Goal: Transaction & Acquisition: Subscribe to service/newsletter

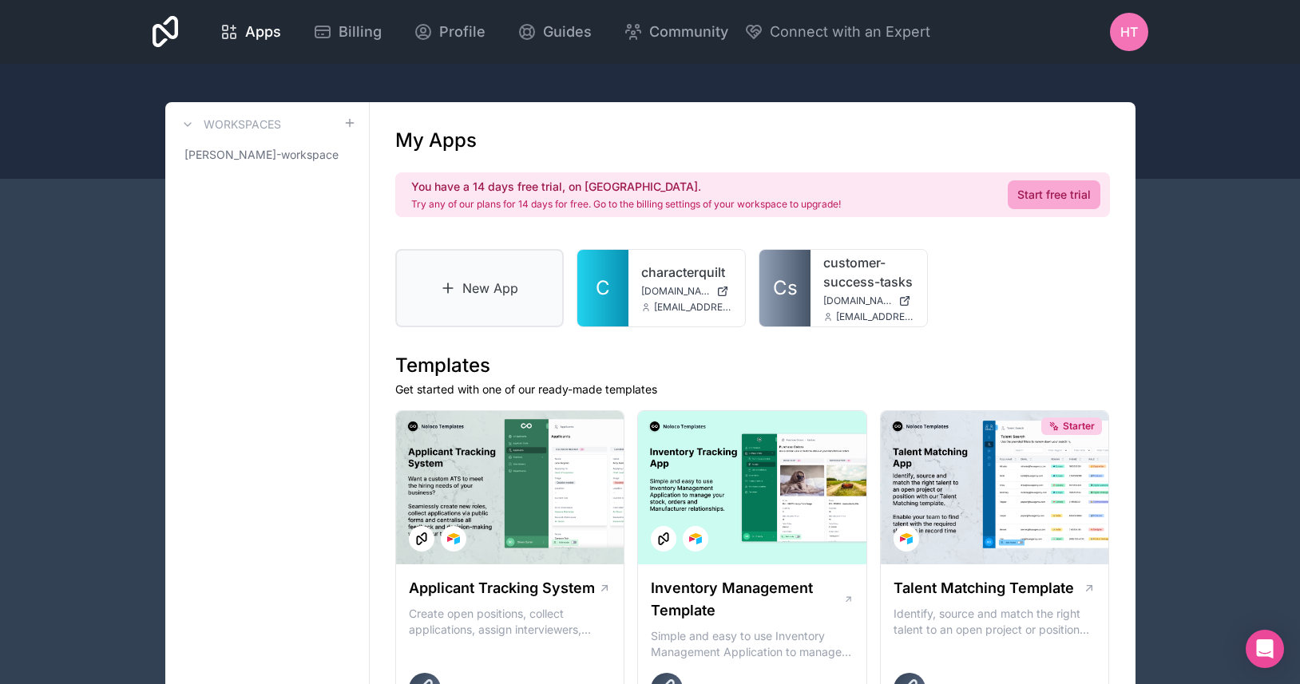
click at [477, 301] on link "New App" at bounding box center [479, 288] width 169 height 78
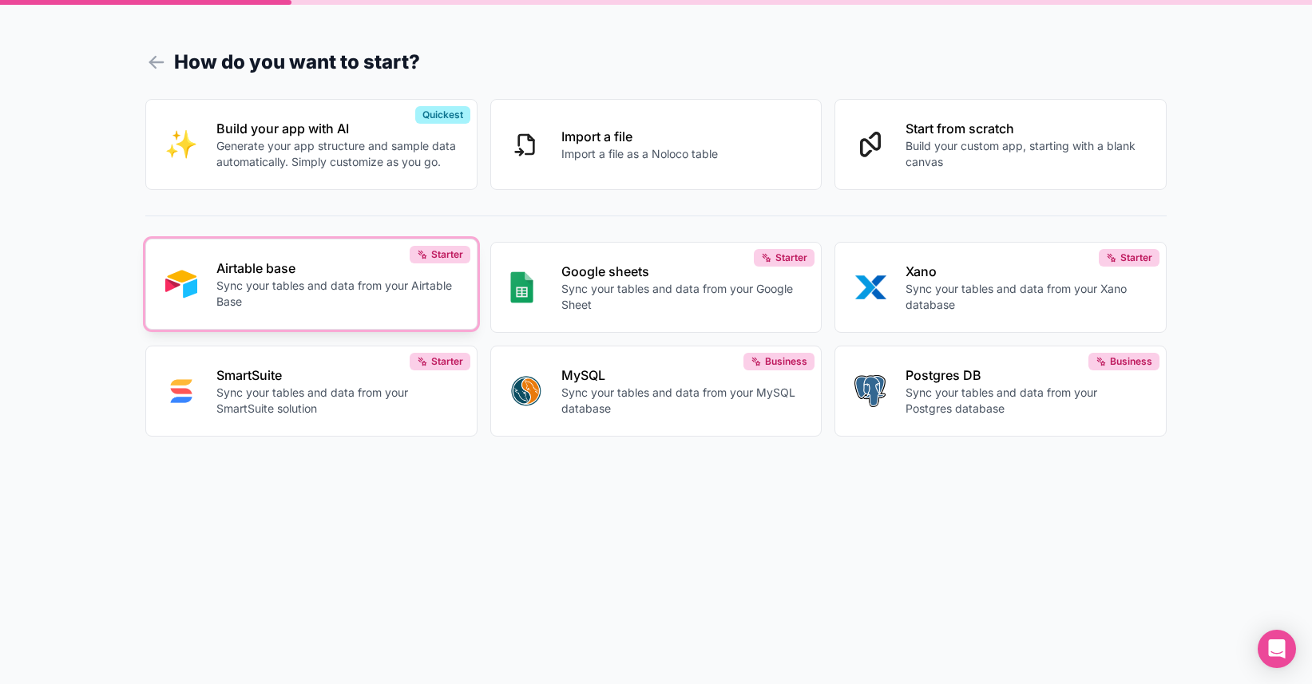
click at [324, 295] on p "Sync your tables and data from your Airtable Base" at bounding box center [336, 294] width 241 height 32
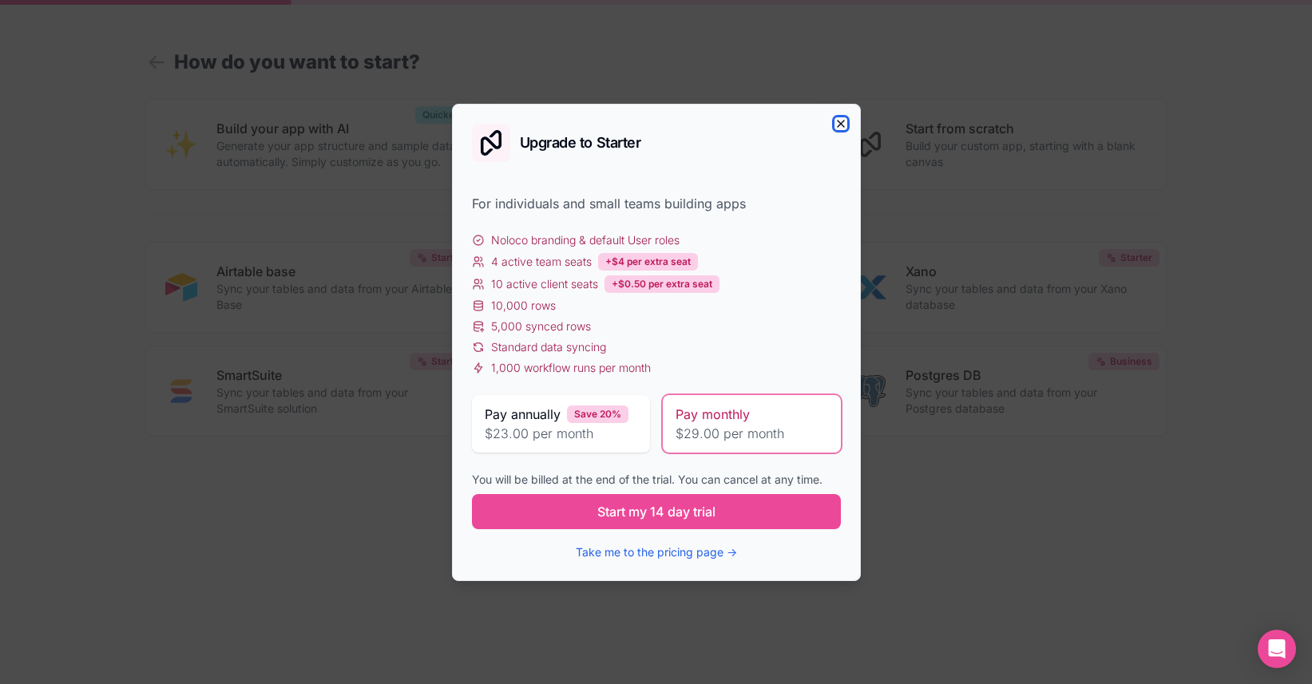
click at [841, 122] on icon "button" at bounding box center [840, 123] width 13 height 13
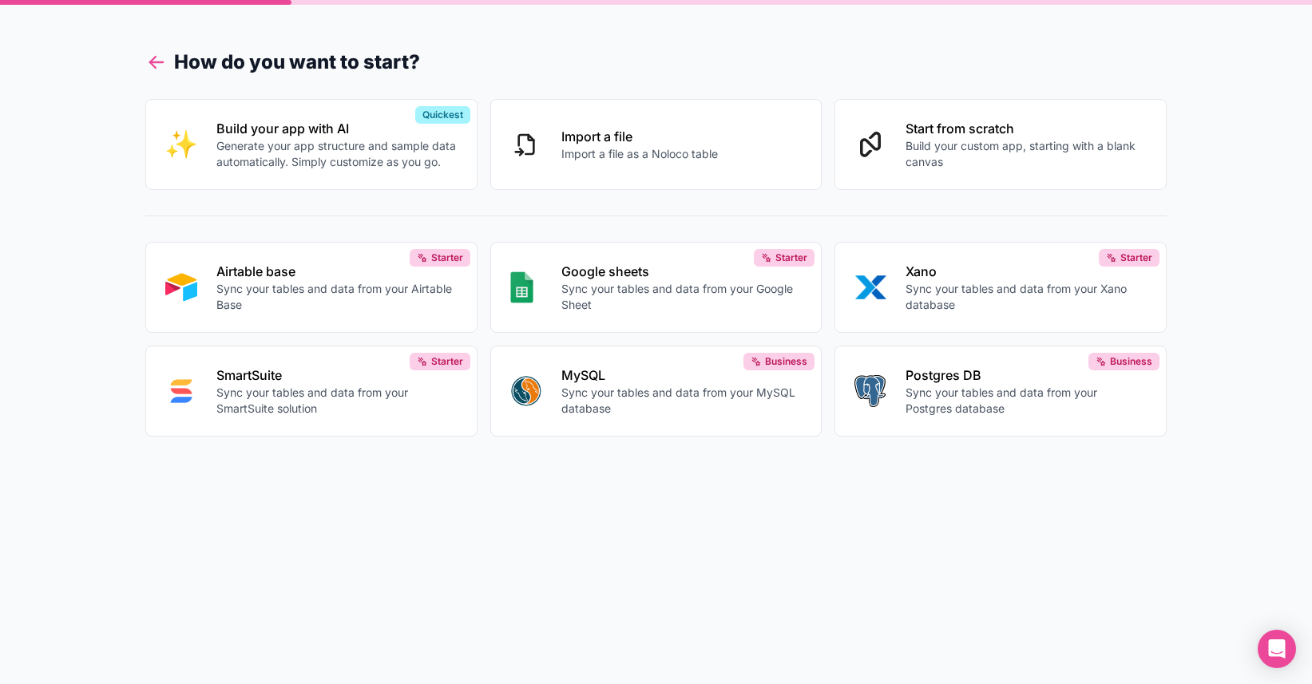
click at [157, 57] on icon at bounding box center [156, 62] width 22 height 22
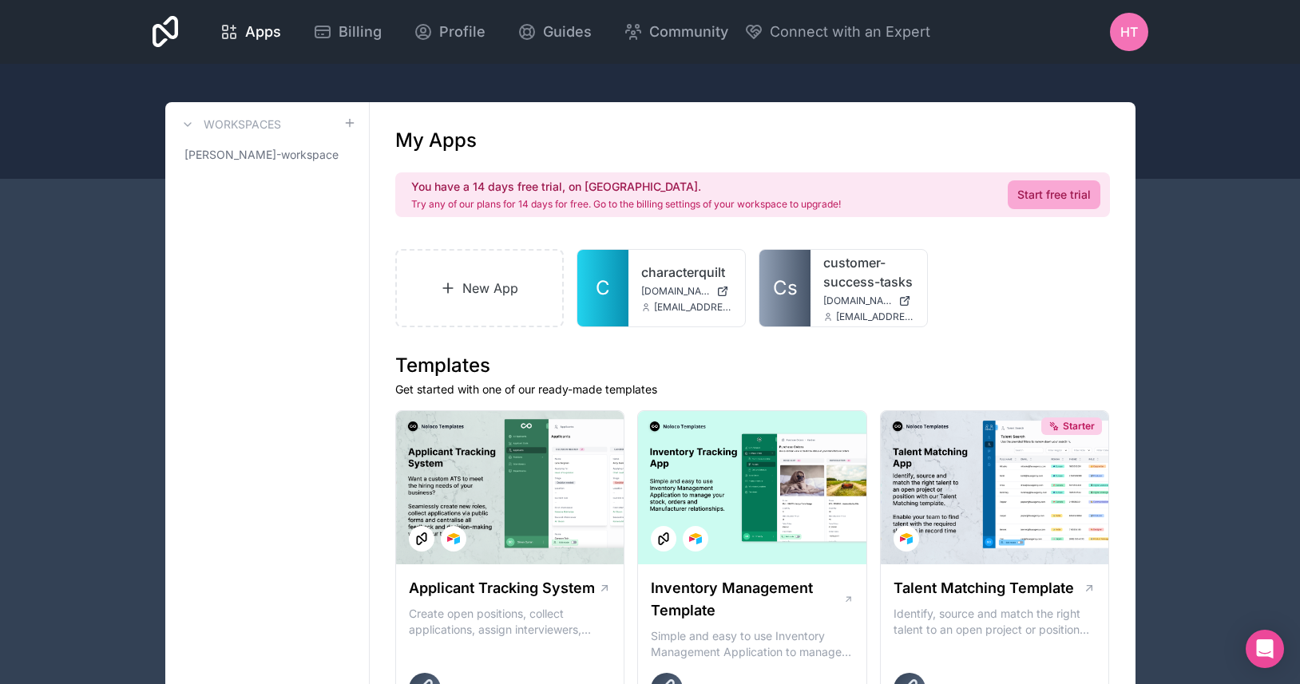
click at [1117, 24] on div "HT" at bounding box center [1129, 32] width 38 height 38
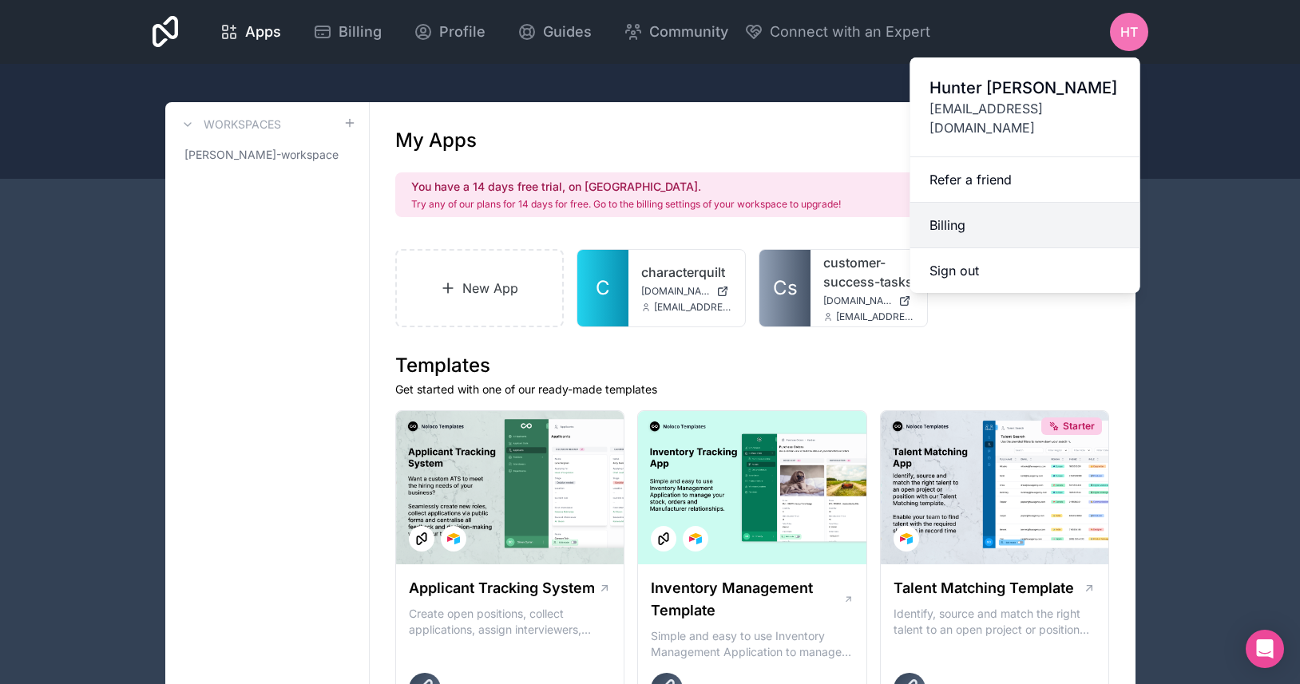
click at [1012, 206] on link "Billing" at bounding box center [1025, 226] width 230 height 46
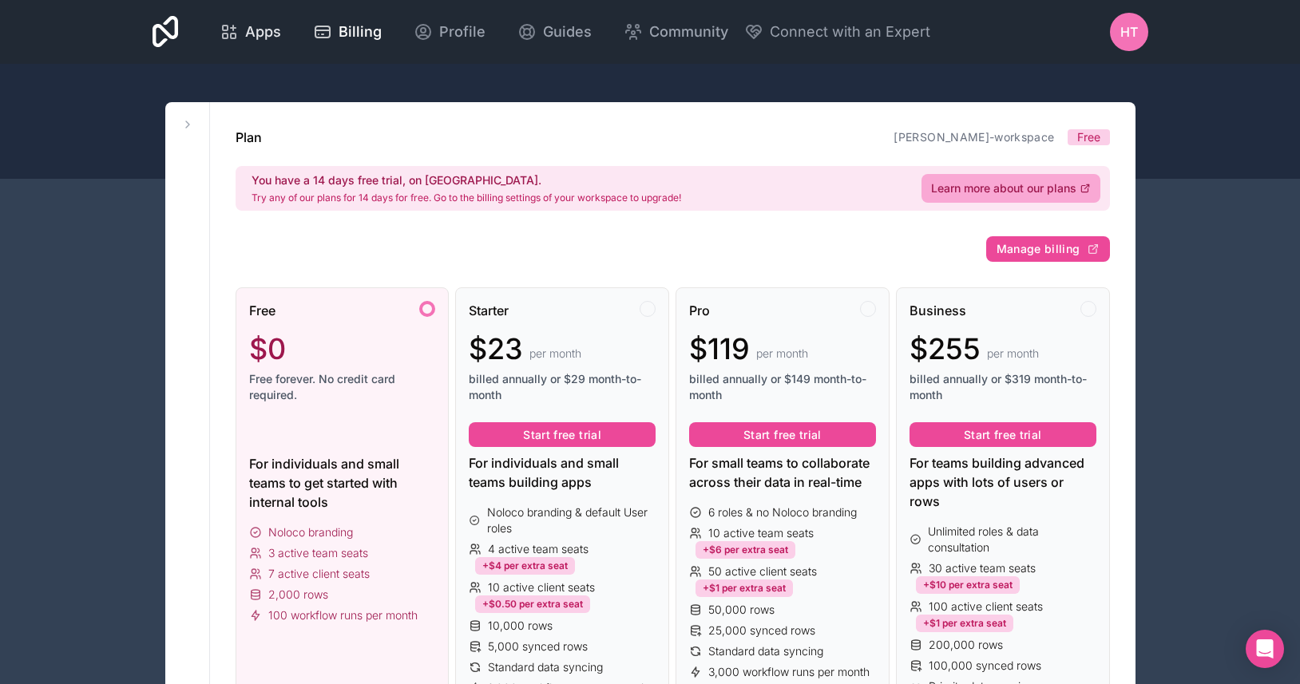
click at [267, 32] on span "Apps" at bounding box center [263, 32] width 36 height 22
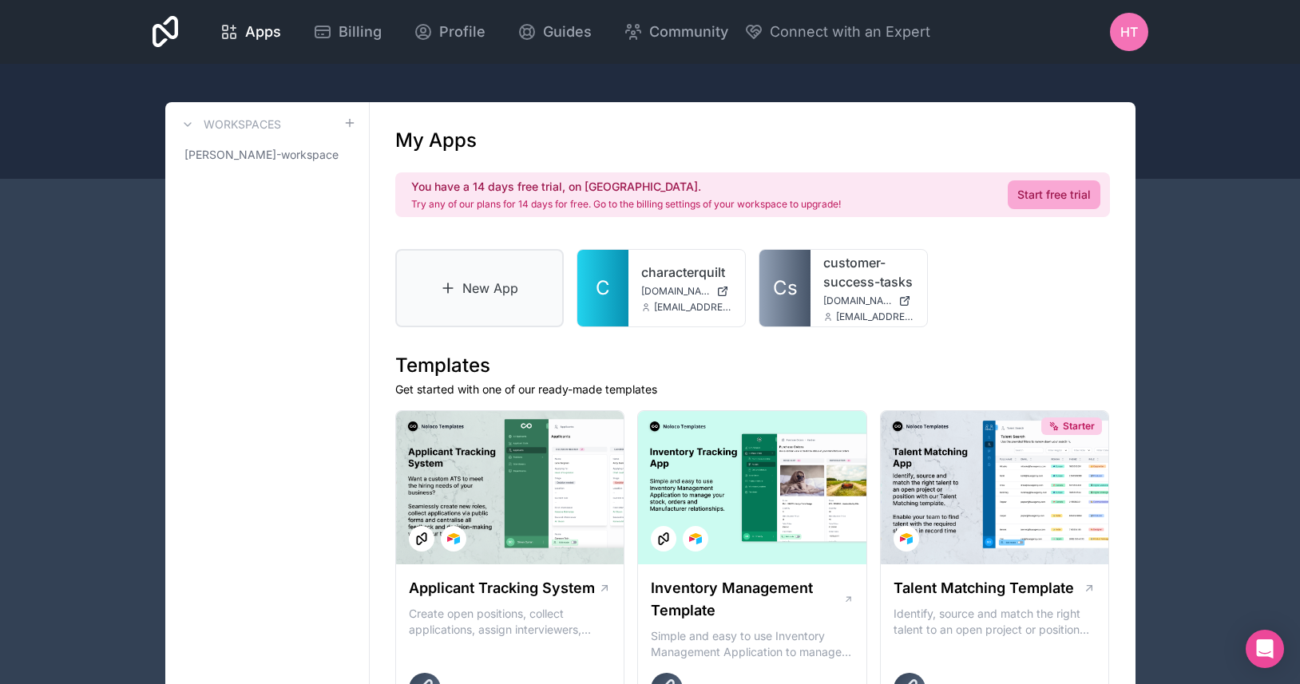
click at [501, 303] on link "New App" at bounding box center [479, 288] width 169 height 78
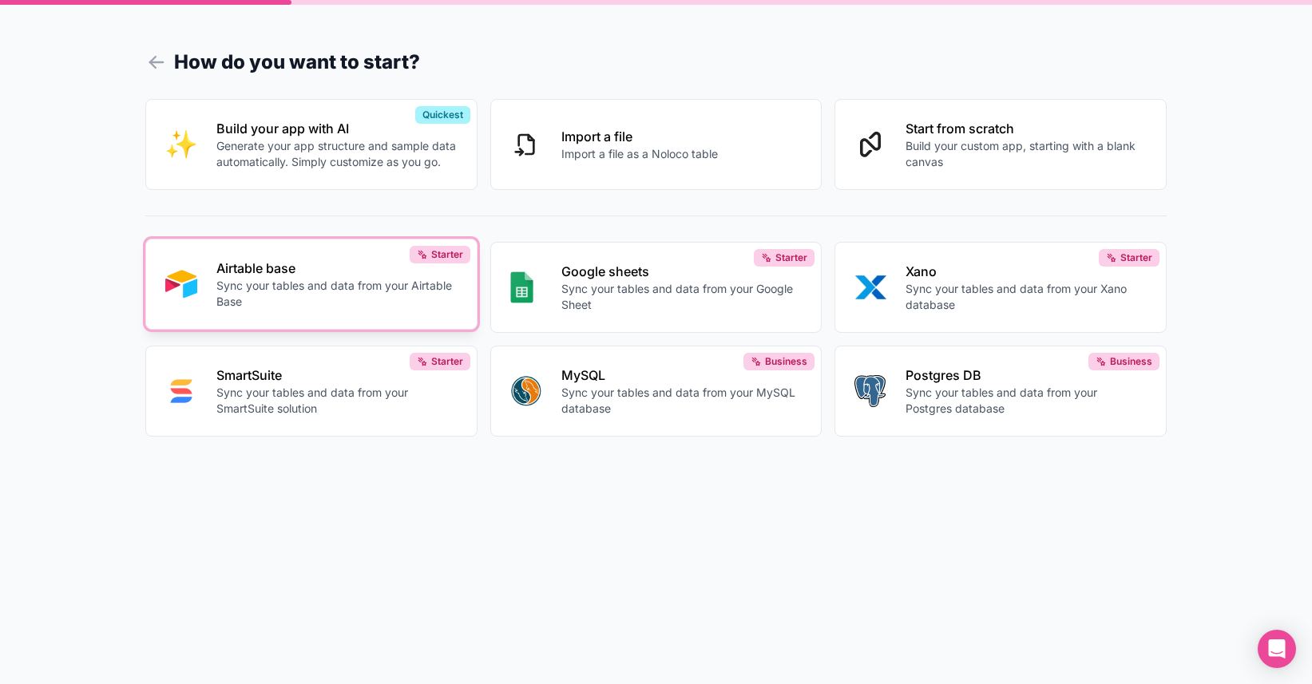
click at [305, 293] on p "Sync your tables and data from your Airtable Base" at bounding box center [336, 294] width 241 height 32
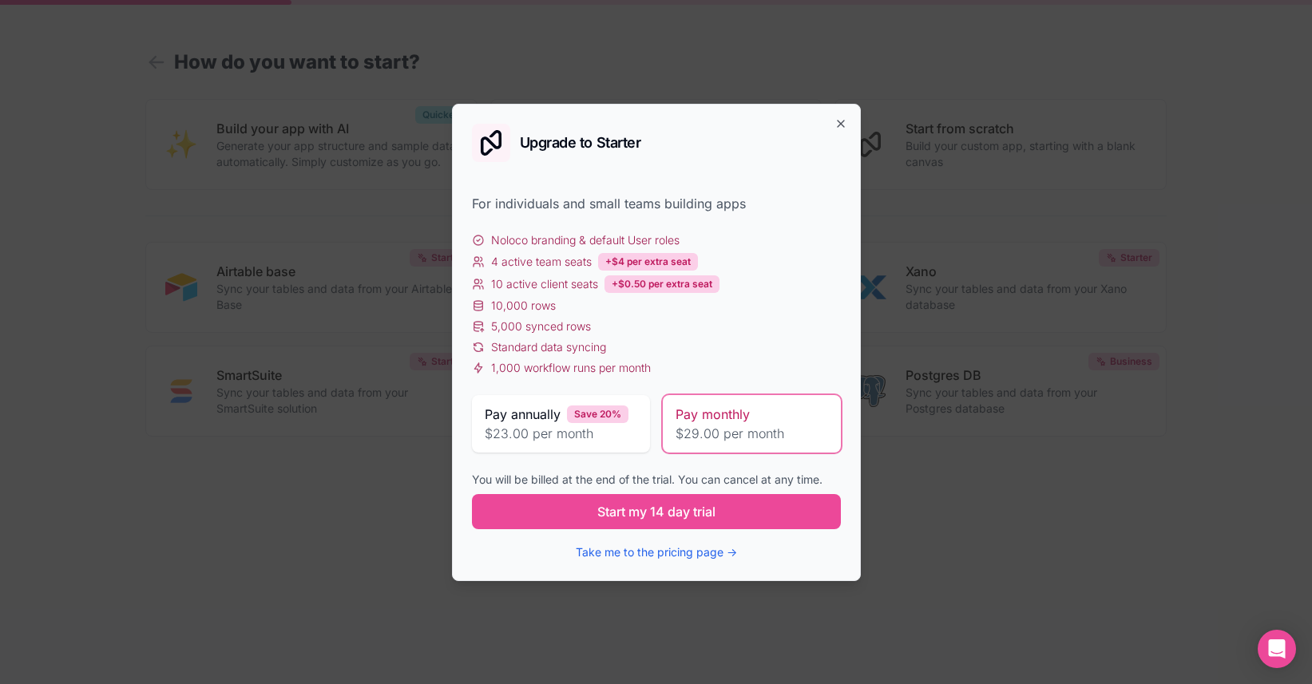
click at [733, 436] on span "$29.00 per month" at bounding box center [751, 433] width 152 height 19
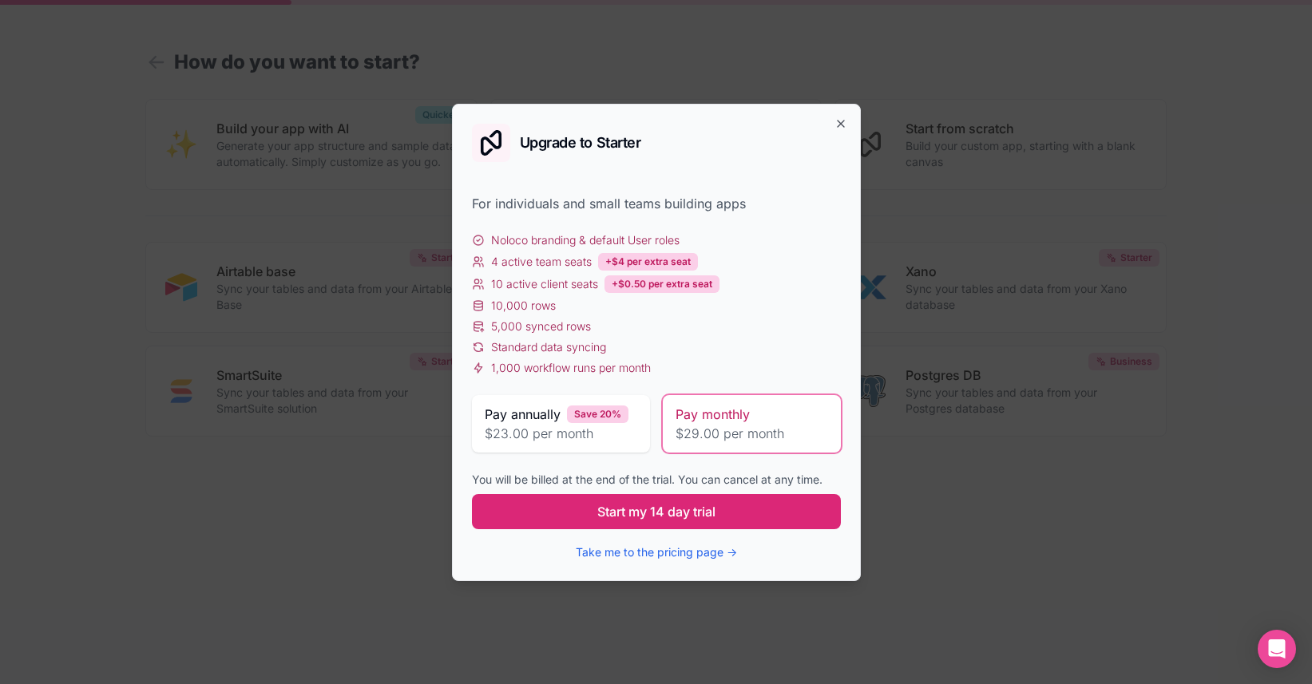
click at [691, 513] on span "Start my 14 day trial" at bounding box center [656, 511] width 118 height 19
